Goal: Check status: Check status

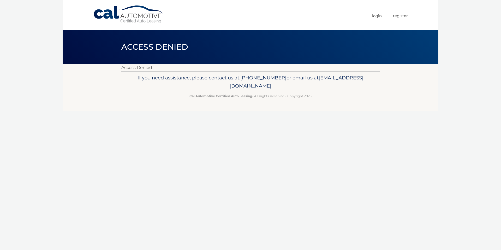
click at [121, 13] on link "Cal Automotive" at bounding box center [128, 14] width 70 height 19
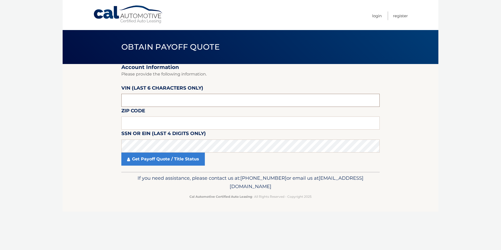
click at [150, 101] on input "text" at bounding box center [250, 100] width 258 height 13
paste input "081164"
type input "081164"
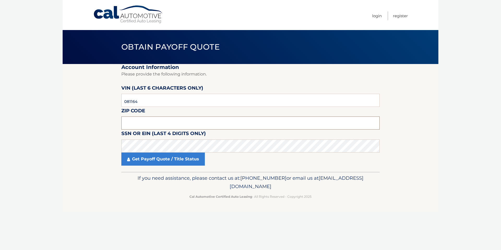
click at [143, 125] on input "text" at bounding box center [250, 122] width 258 height 13
click at [155, 123] on input "text" at bounding box center [250, 122] width 258 height 13
click at [153, 159] on link "Get Payoff Quote / Title Status" at bounding box center [162, 158] width 83 height 13
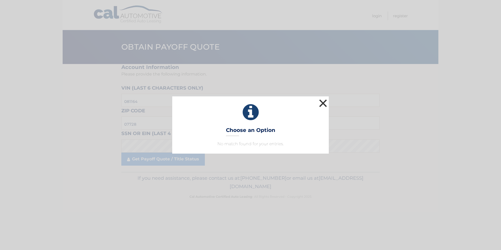
click at [323, 104] on button "×" at bounding box center [323, 103] width 10 height 10
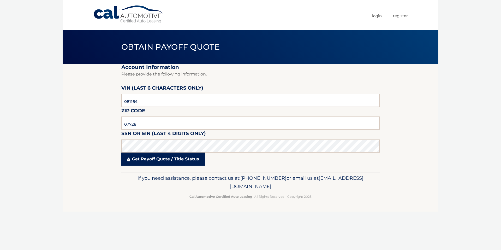
click at [158, 159] on link "Get Payoff Quote / Title Status" at bounding box center [162, 158] width 83 height 13
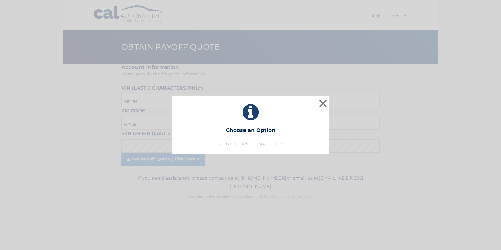
click at [248, 131] on h3 "Choose an Option" at bounding box center [250, 131] width 49 height 9
click at [324, 104] on button "×" at bounding box center [323, 103] width 10 height 10
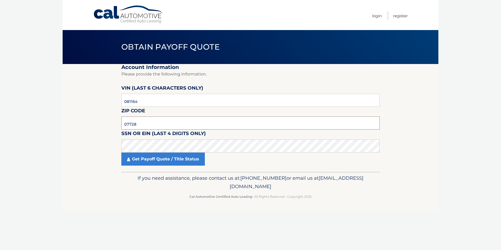
click at [148, 124] on input "07728" at bounding box center [250, 122] width 258 height 13
click at [151, 122] on input "07728" at bounding box center [250, 122] width 258 height 13
type input "07726"
click at [165, 157] on link "Get Payoff Quote / Title Status" at bounding box center [162, 158] width 83 height 13
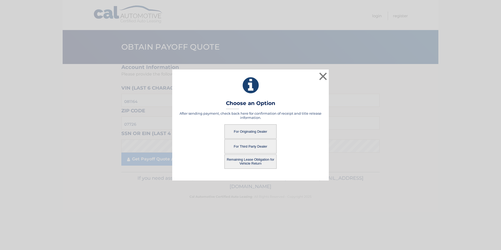
click at [243, 147] on button "For Third Party Dealer" at bounding box center [250, 146] width 52 height 14
click at [254, 146] on button "For Third Party Dealer" at bounding box center [250, 146] width 52 height 14
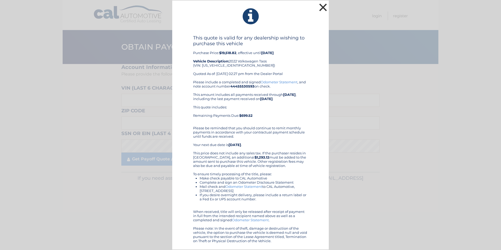
click at [320, 8] on button "×" at bounding box center [323, 7] width 10 height 10
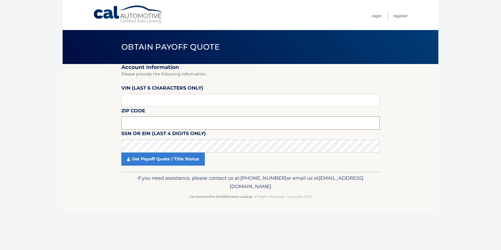
click at [156, 119] on input "text" at bounding box center [250, 122] width 258 height 13
type input "07726"
click at [150, 103] on input "text" at bounding box center [250, 100] width 258 height 13
type input "081164"
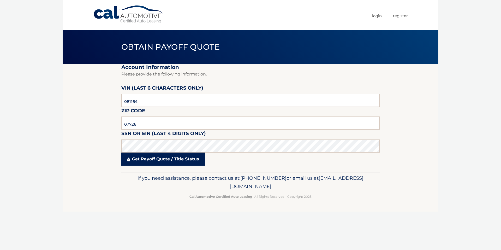
click at [163, 157] on link "Get Payoff Quote / Title Status" at bounding box center [162, 158] width 83 height 13
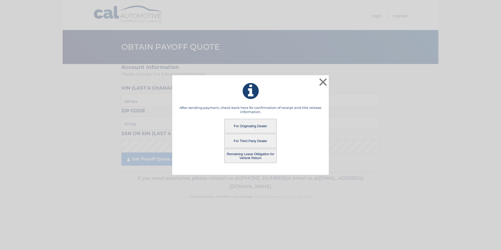
click at [246, 125] on button "For Originating Dealer" at bounding box center [250, 126] width 52 height 14
click at [247, 125] on button "For Originating Dealer" at bounding box center [250, 126] width 52 height 14
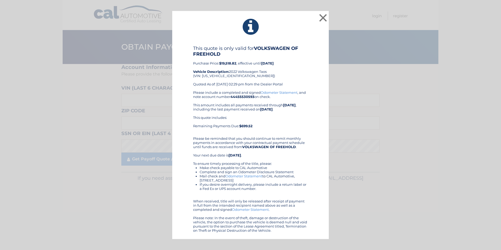
drag, startPoint x: 304, startPoint y: 83, endPoint x: 301, endPoint y: 86, distance: 4.2
click at [324, 19] on button "×" at bounding box center [323, 18] width 10 height 10
